Goal: Navigation & Orientation: Go to known website

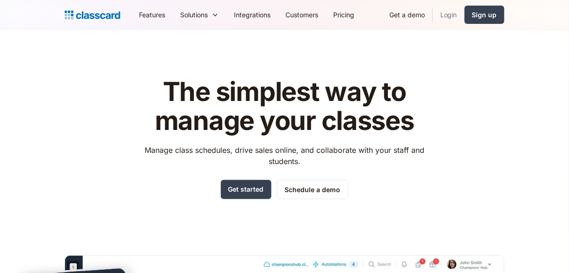
click at [444, 12] on link "Login" at bounding box center [449, 14] width 32 height 21
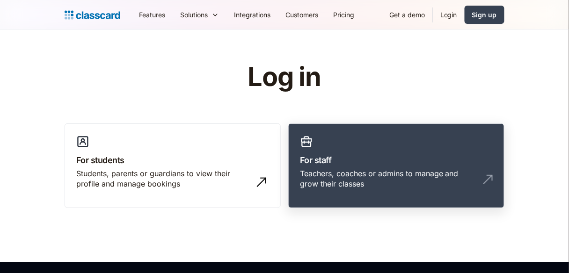
click at [339, 180] on div "Teachers, coaches or admins to manage and grow their classes" at bounding box center [387, 179] width 174 height 21
